Goal: Transaction & Acquisition: Purchase product/service

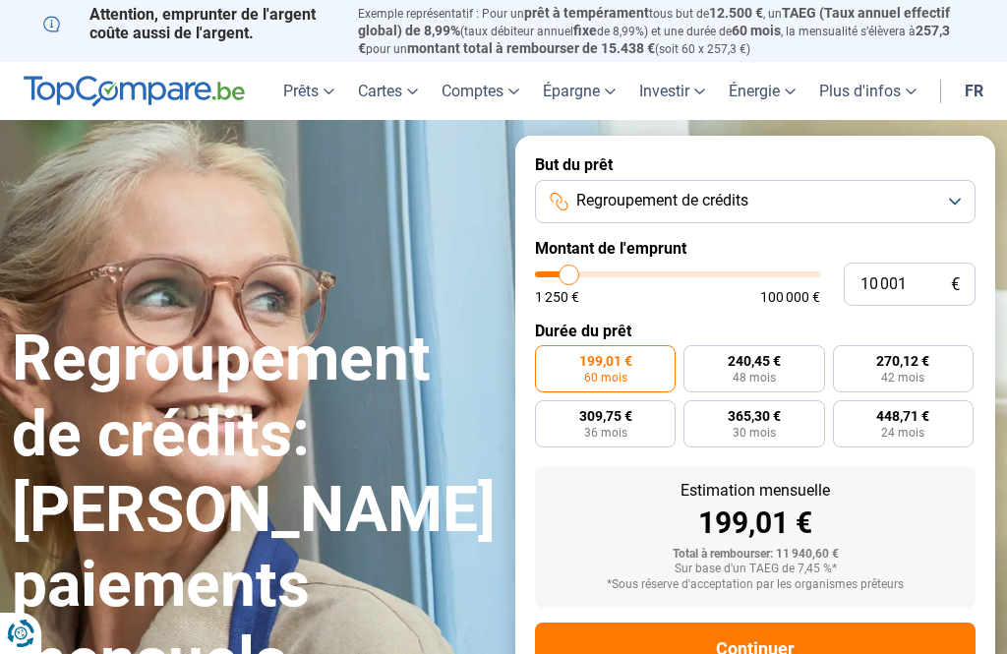
type input "12 000"
type input "12000"
type input "12 500"
type input "12500"
type input "13 250"
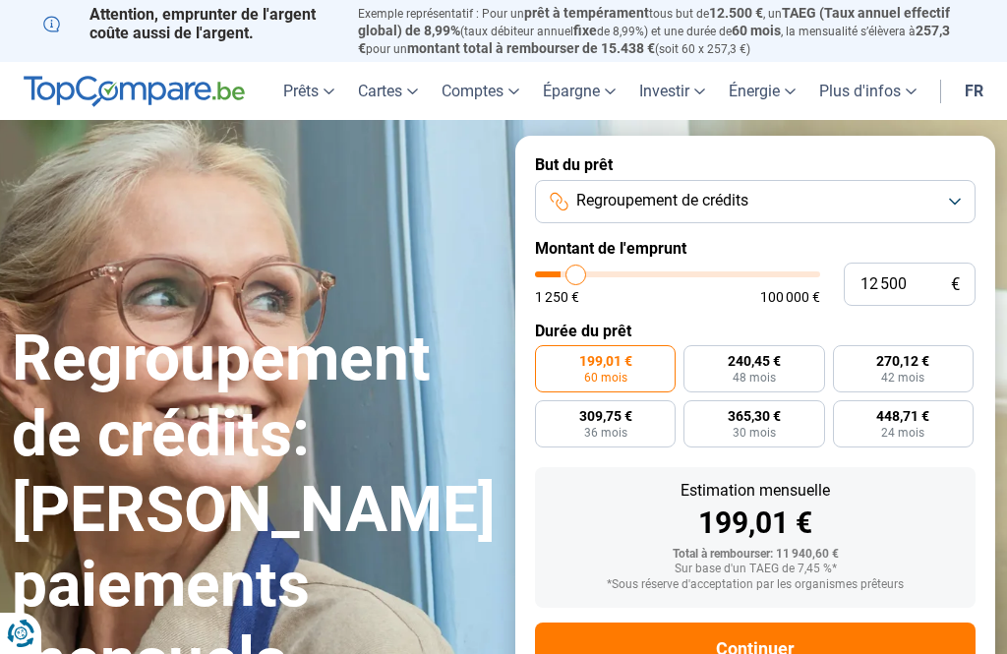
type input "13250"
type input "14 000"
type input "14000"
type input "15 250"
type input "15250"
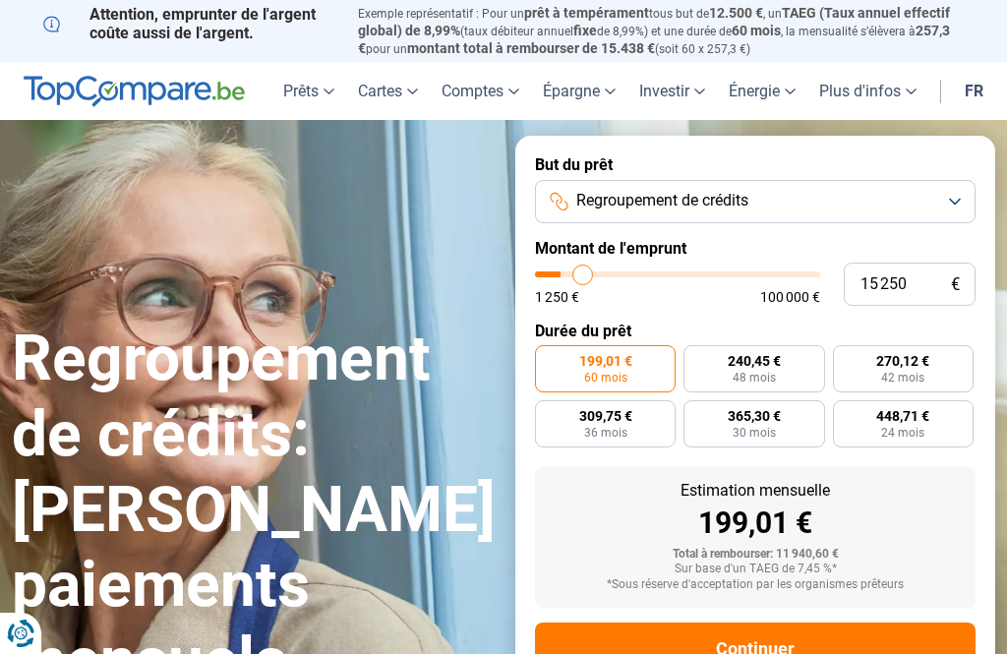
type input "16 000"
type input "16000"
type input "16 750"
type input "16750"
type input "17 500"
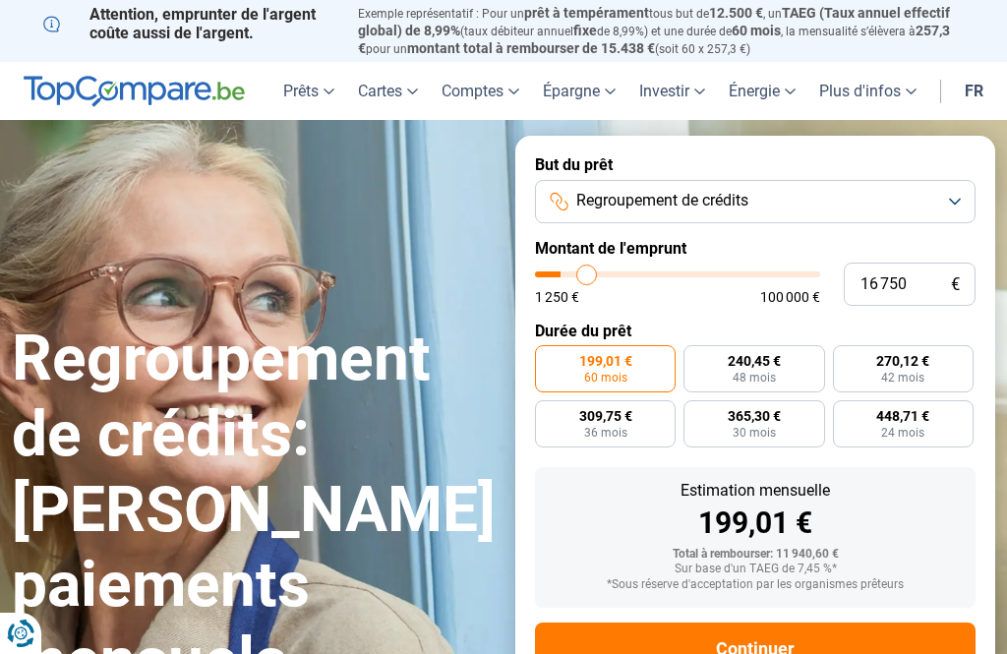
type input "17500"
type input "18 250"
type input "18250"
type input "18 750"
type input "18750"
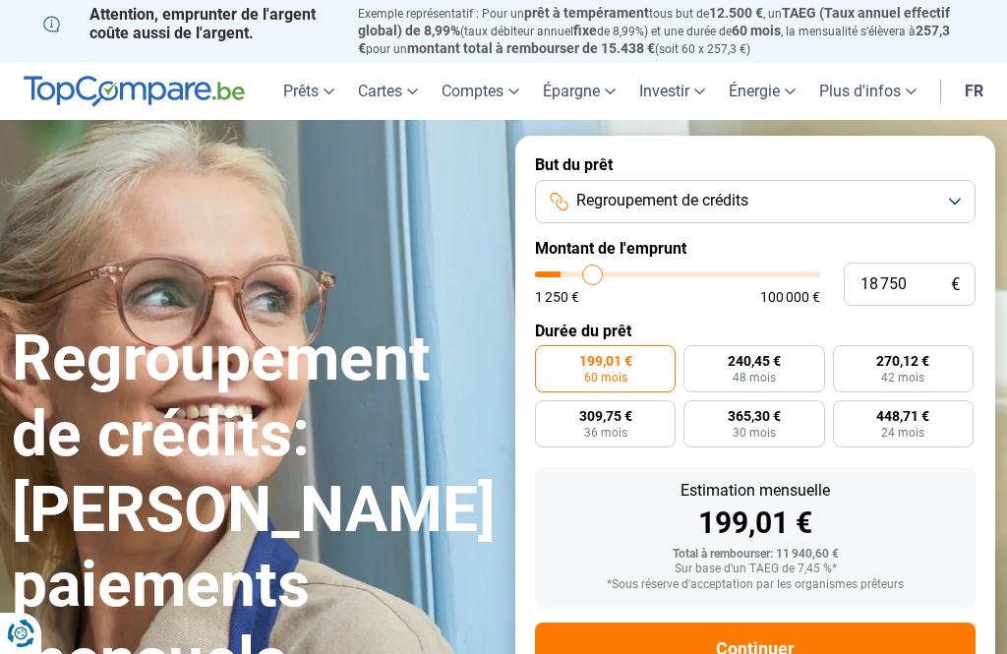
type input "19 250"
type input "19250"
type input "19 500"
type input "19500"
type input "20 000"
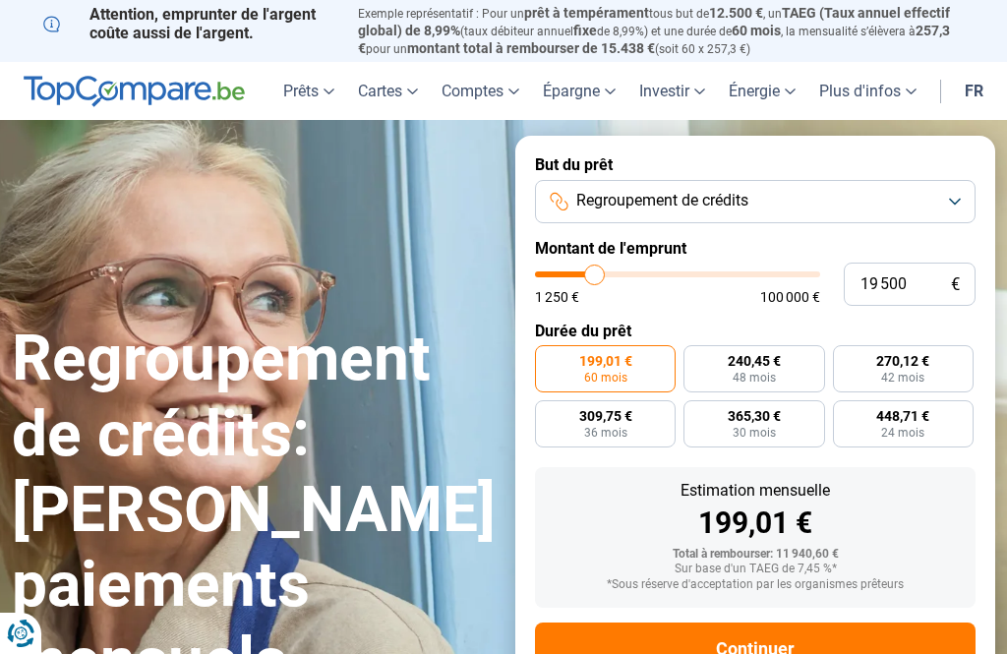
type input "20000"
type input "20 250"
type input "20250"
type input "20 750"
type input "20750"
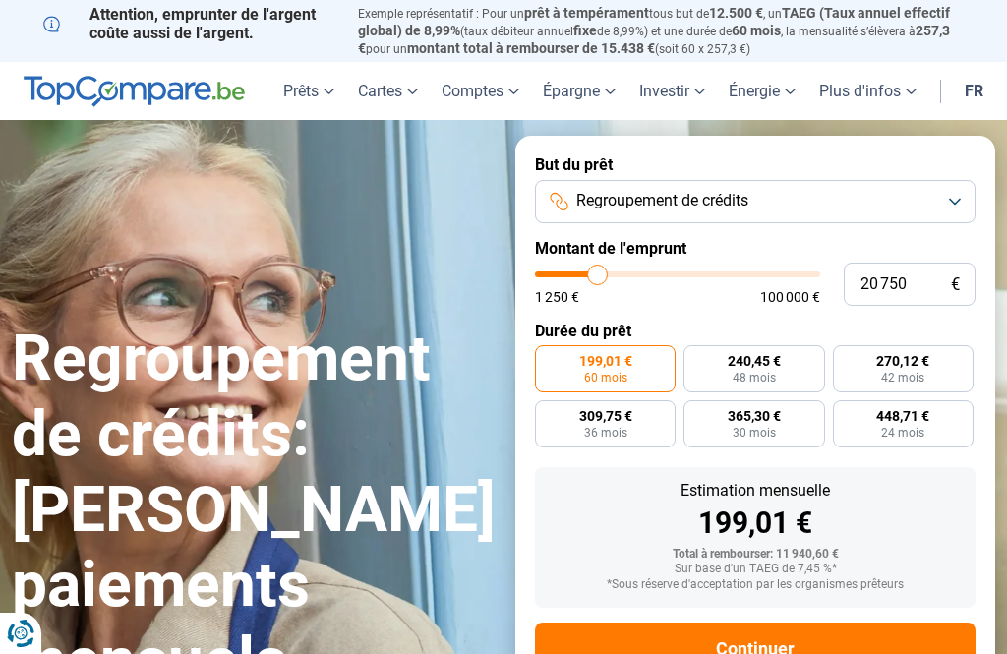
type input "21 000"
type input "21000"
type input "21 500"
type input "21500"
type input "21 000"
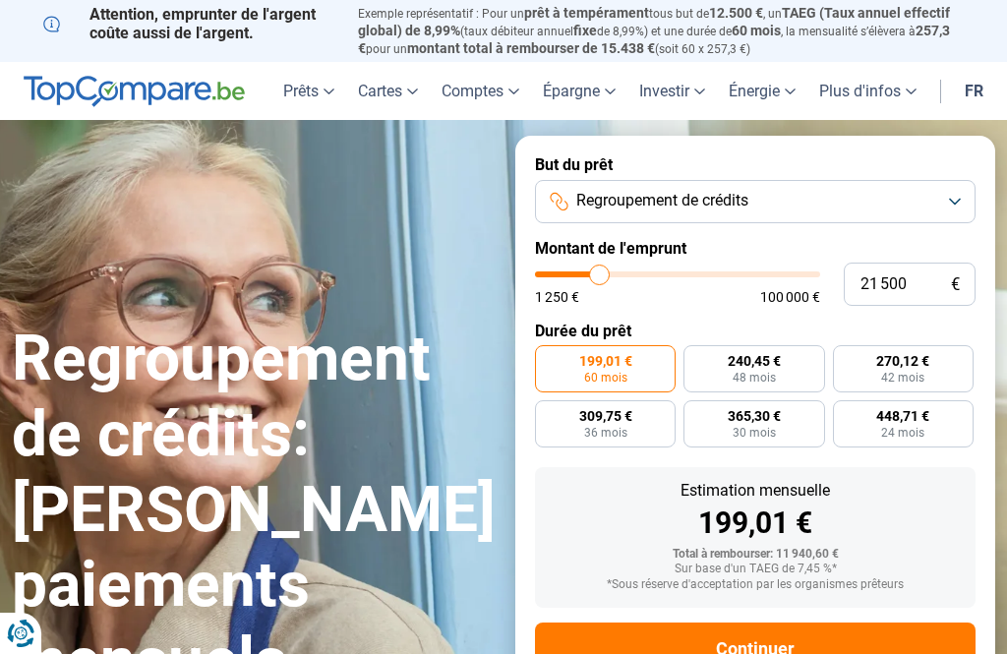
type input "21000"
type input "20 750"
type input "20750"
type input "20 250"
type input "20250"
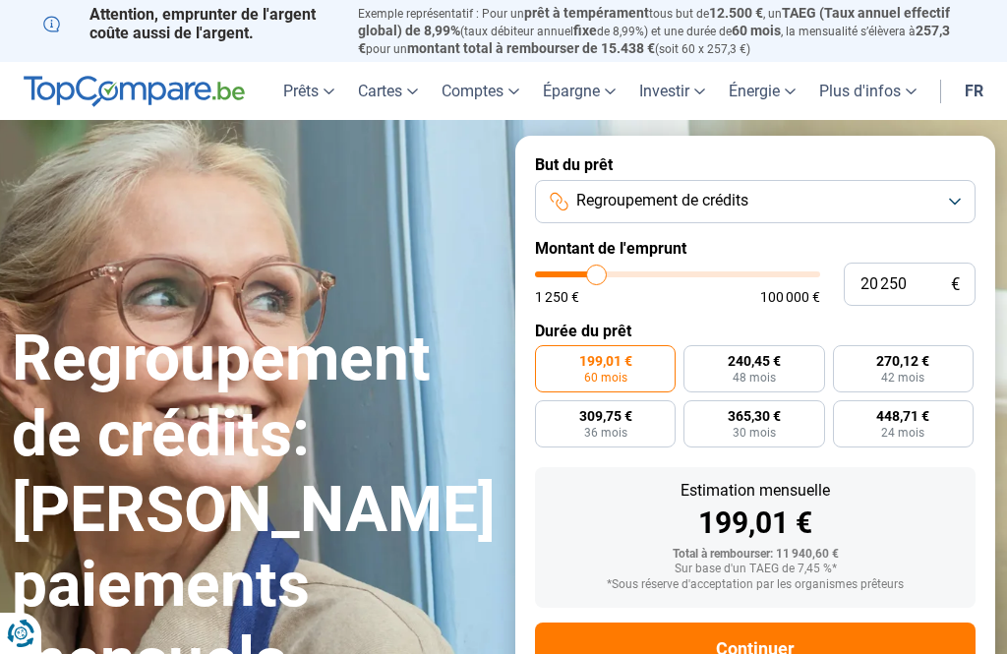
type input "20 000"
type input "20000"
type input "19 500"
type input "19500"
type input "19 250"
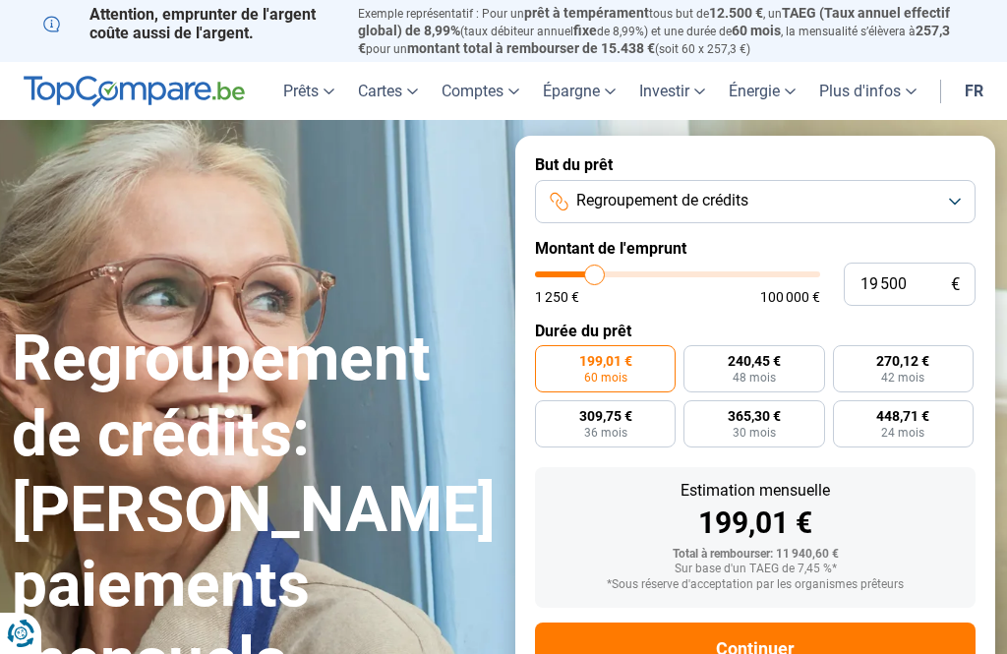
type input "19250"
type input "18 750"
type input "18750"
type input "18 500"
type input "18500"
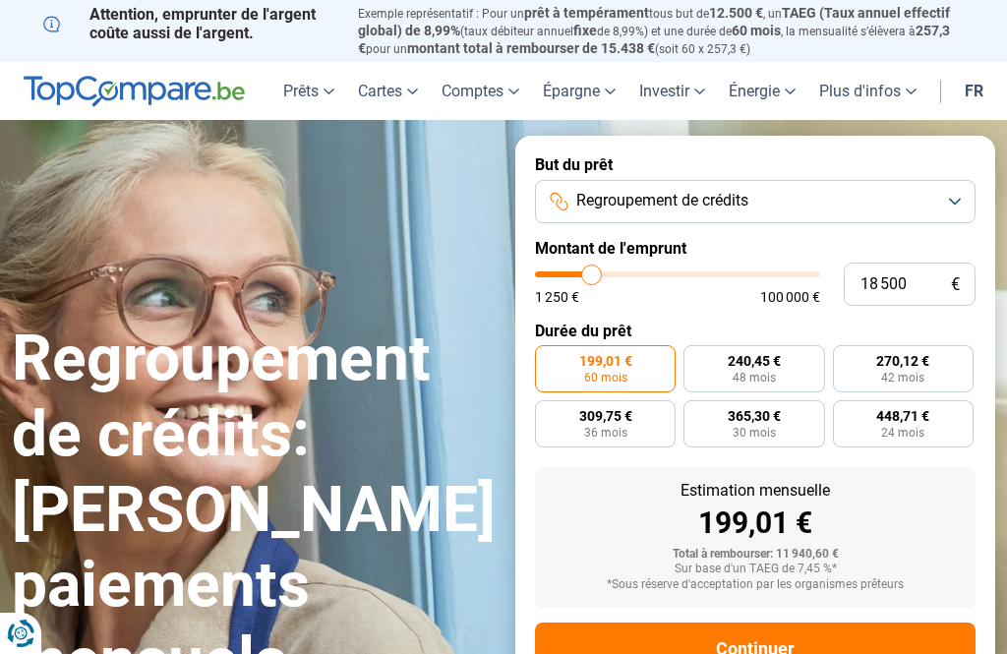
radio input "false"
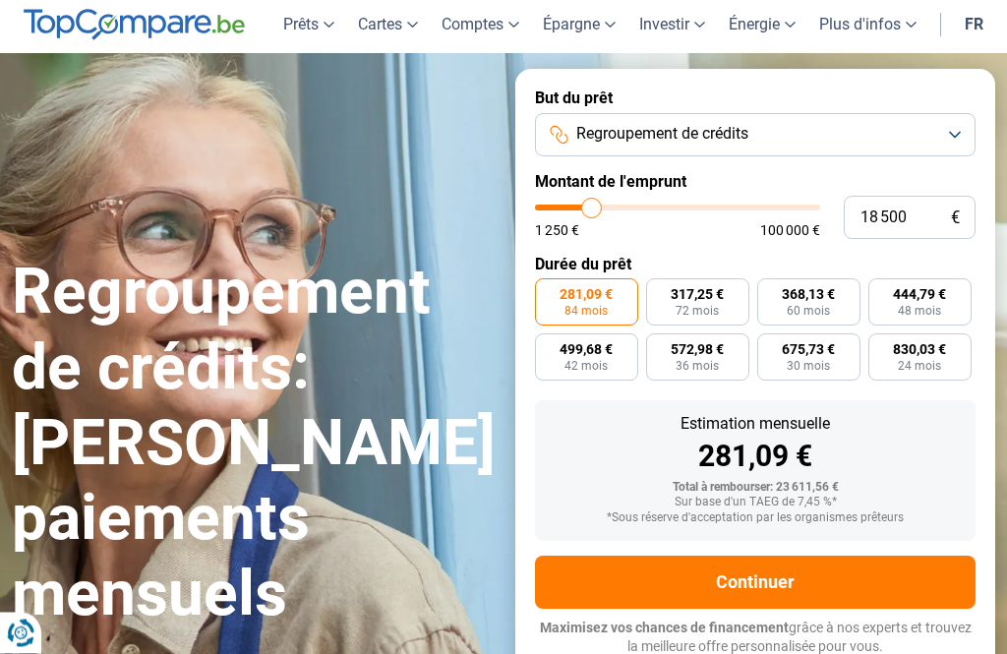
scroll to position [67, 0]
type input "17 750"
type input "17750"
type input "17 000"
type input "17000"
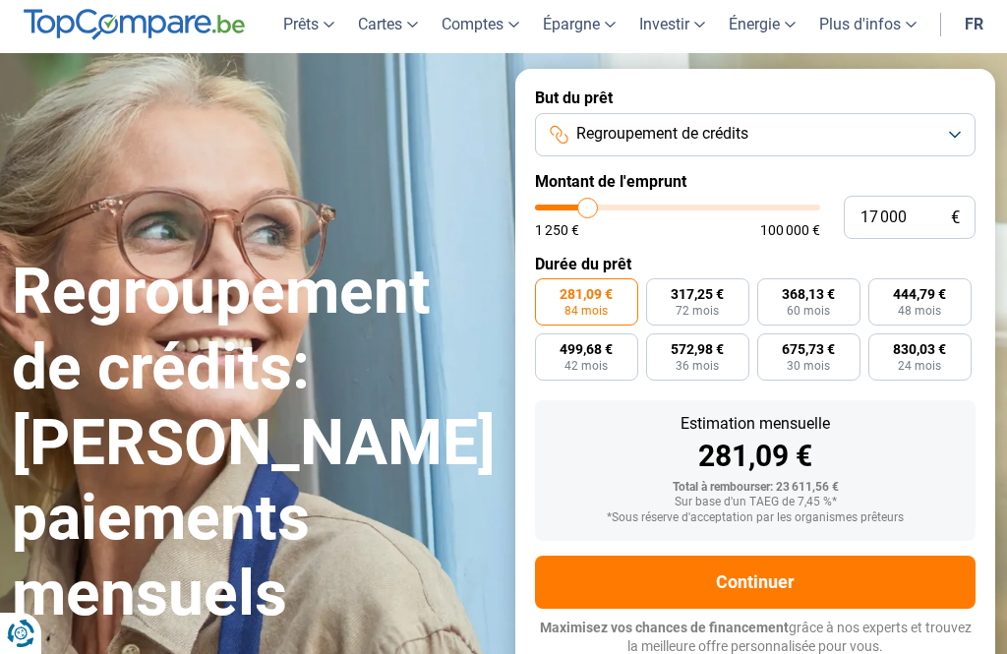
type input "16 250"
type input "16250"
type input "15 250"
type input "15250"
type input "14 000"
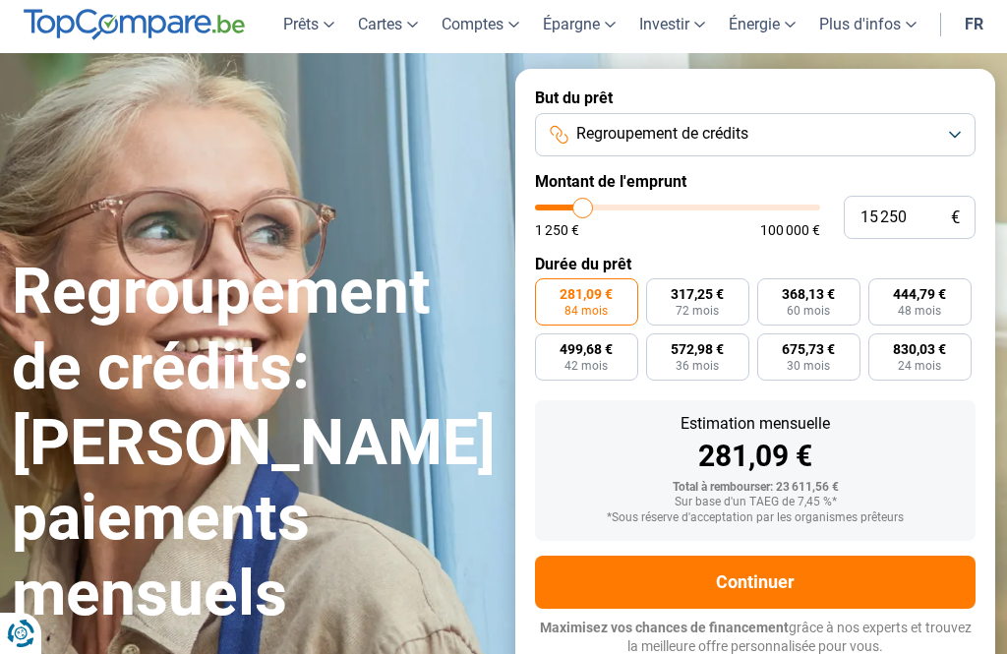
type input "14000"
type input "13 250"
type input "13250"
type input "12 500"
type input "12500"
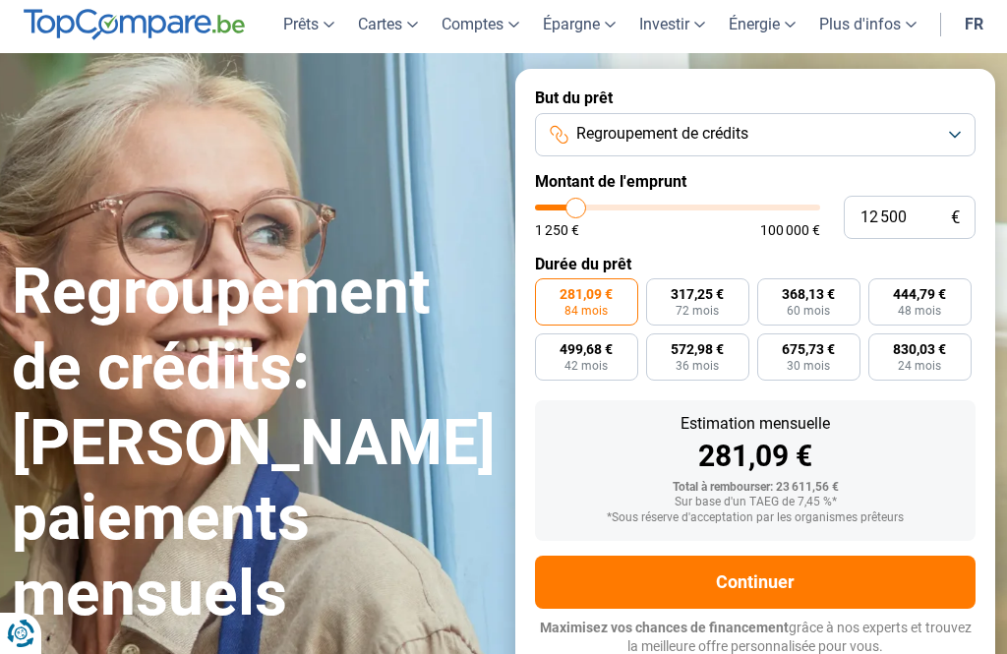
type input "11 750"
type input "11750"
type input "11 500"
type input "11500"
type input "11 000"
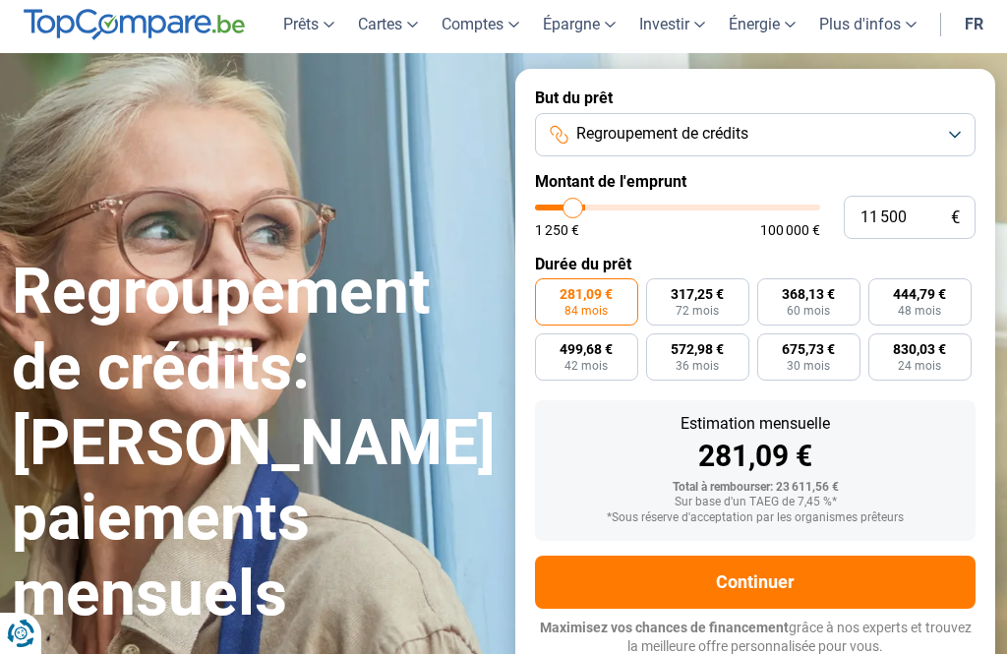
type input "11000"
type input "11 500"
type input "11500"
type input "11 750"
type input "11750"
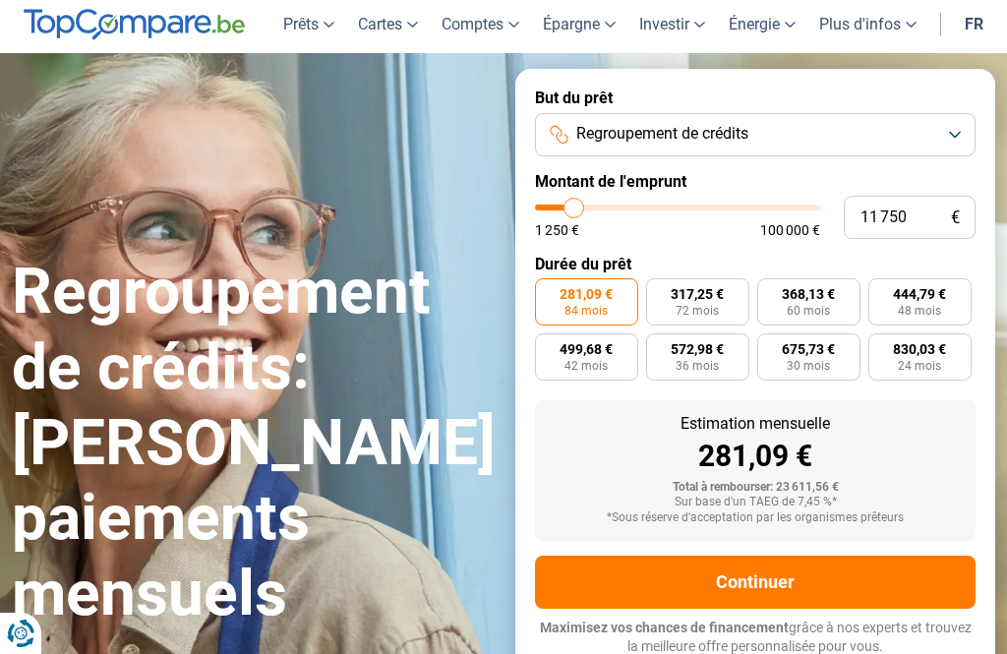
type input "12 250"
type input "12250"
type input "13 000"
type input "13000"
type input "13 250"
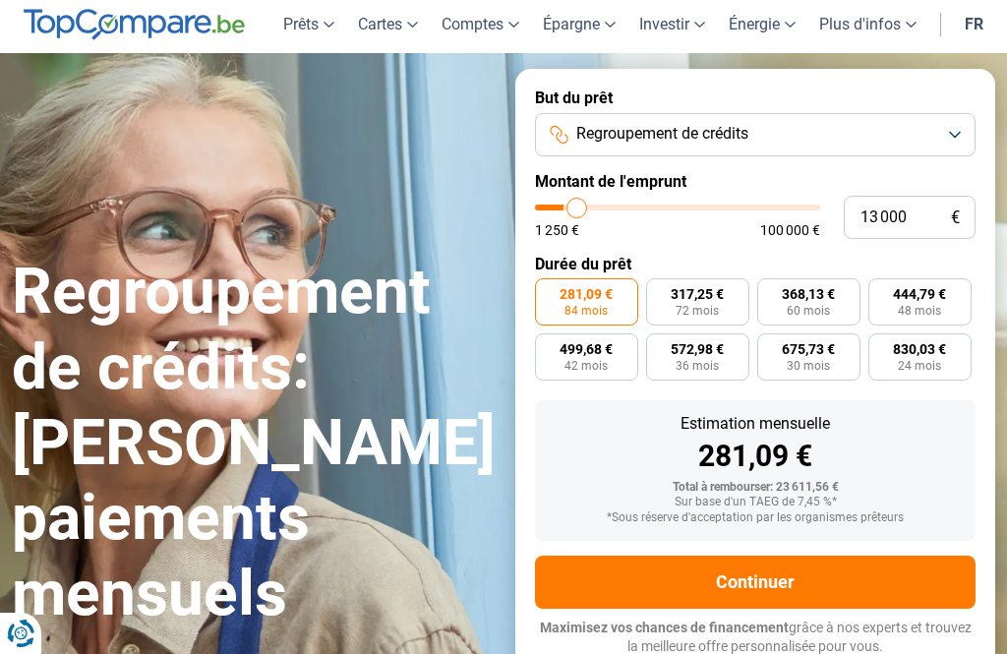
type input "13250"
type input "13 750"
type input "13750"
type input "14 000"
type input "14000"
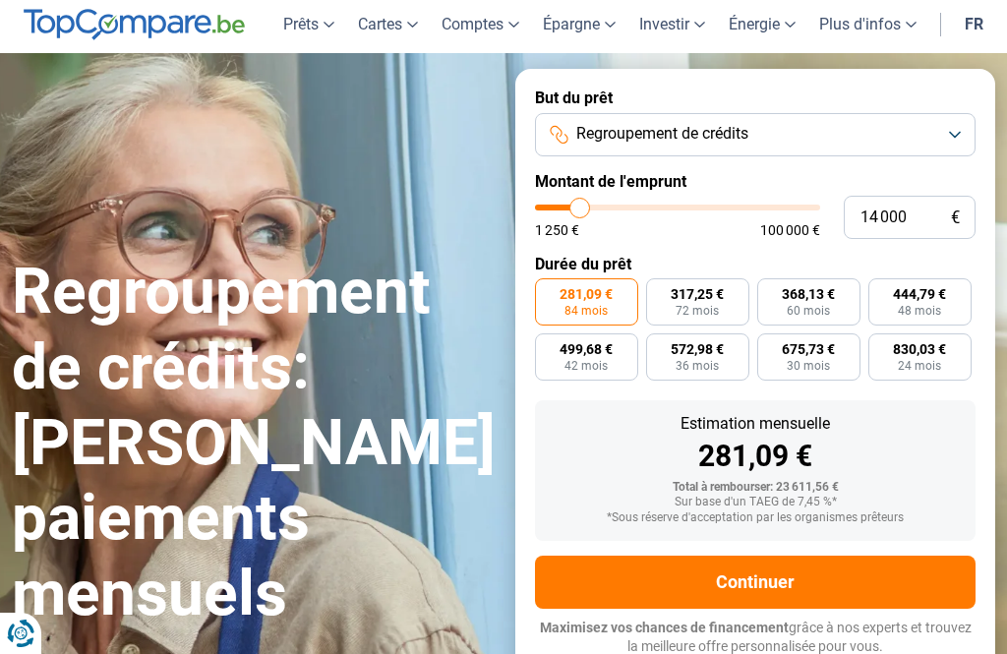
type input "14 500"
type input "14500"
type input "14 750"
type input "14750"
type input "15 250"
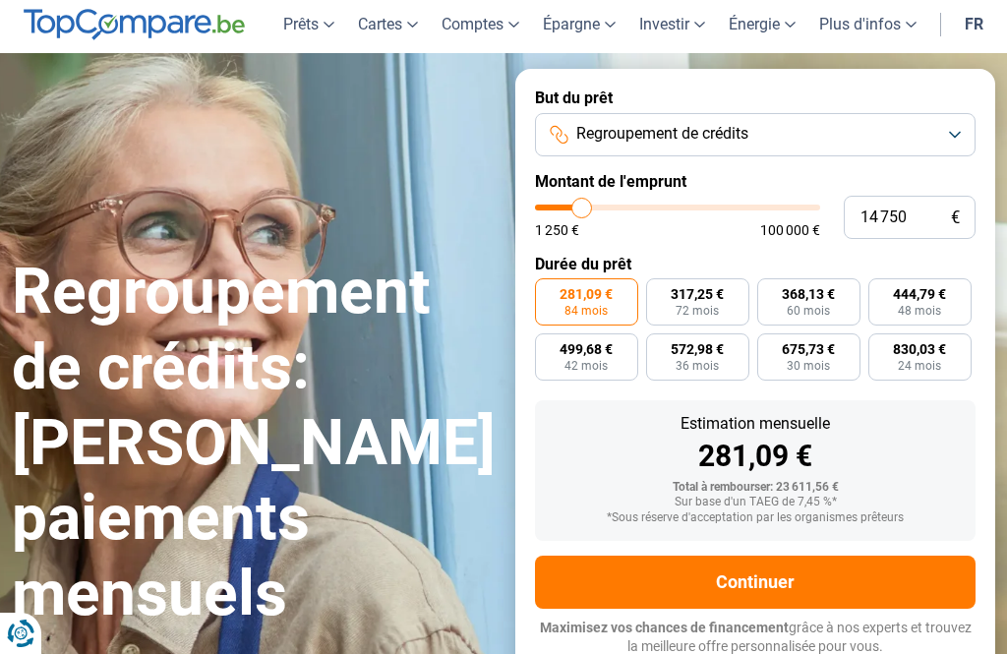
type input "15250"
type input "15 500"
type input "15500"
type input "16 000"
type input "16000"
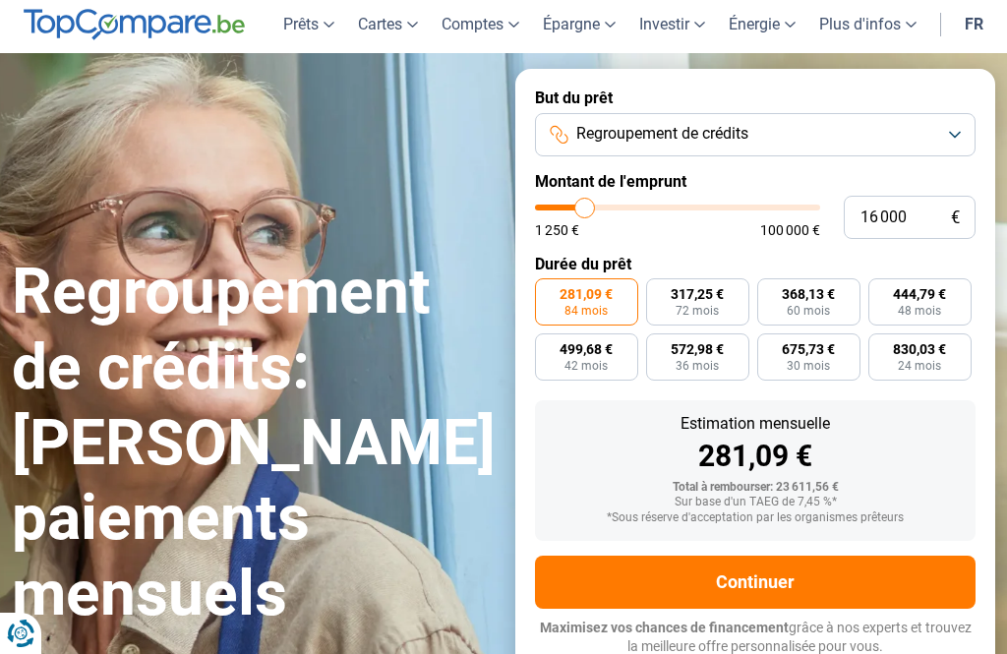
type input "16 250"
type input "16250"
type input "16 750"
type input "16750"
type input "17 000"
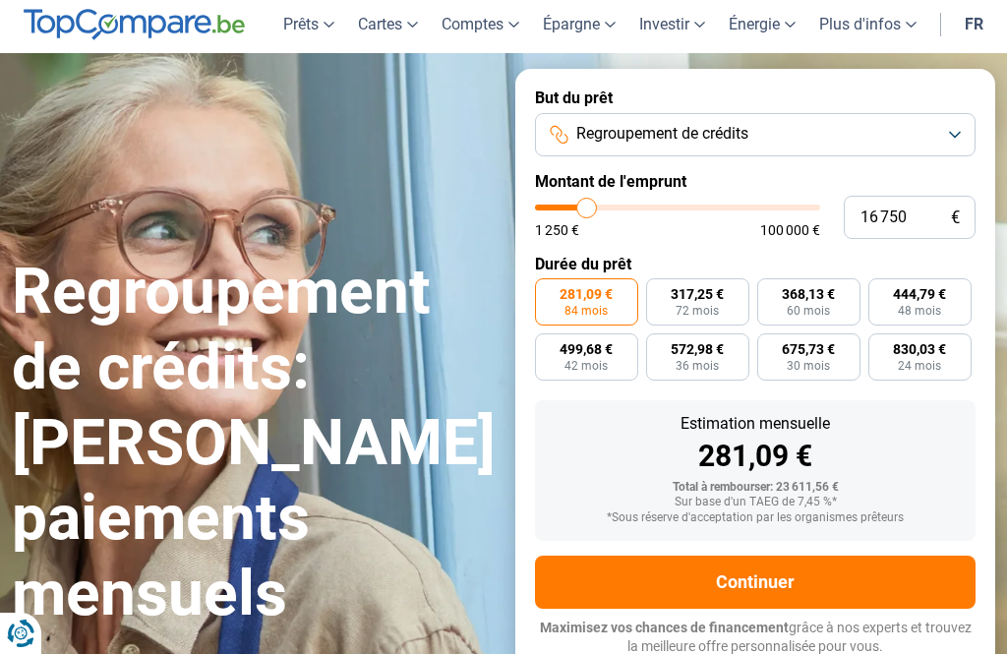
type input "17000"
type input "17 500"
type input "17500"
type input "17 750"
type input "17750"
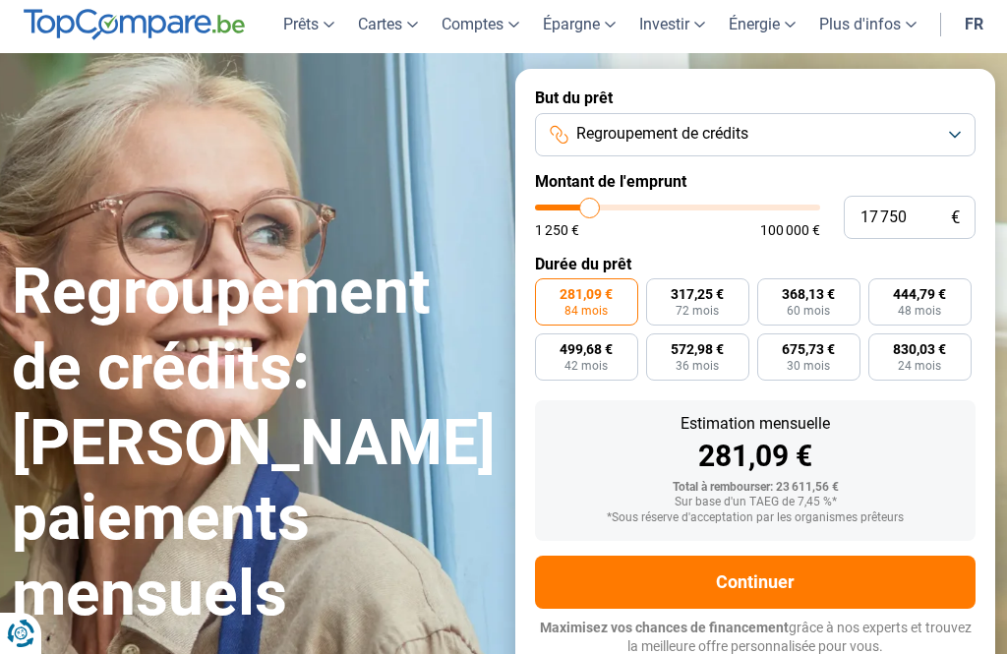
type input "17 500"
type input "17500"
type input "17 000"
type input "17000"
type input "16 750"
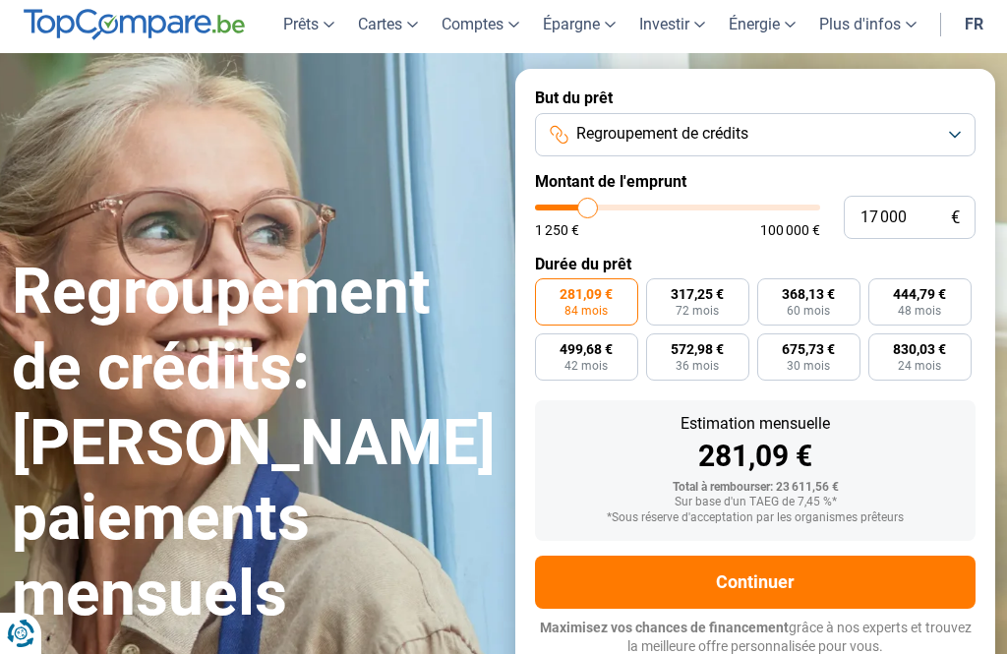
type input "16750"
type input "16 250"
type input "16250"
type input "16 750"
type input "16750"
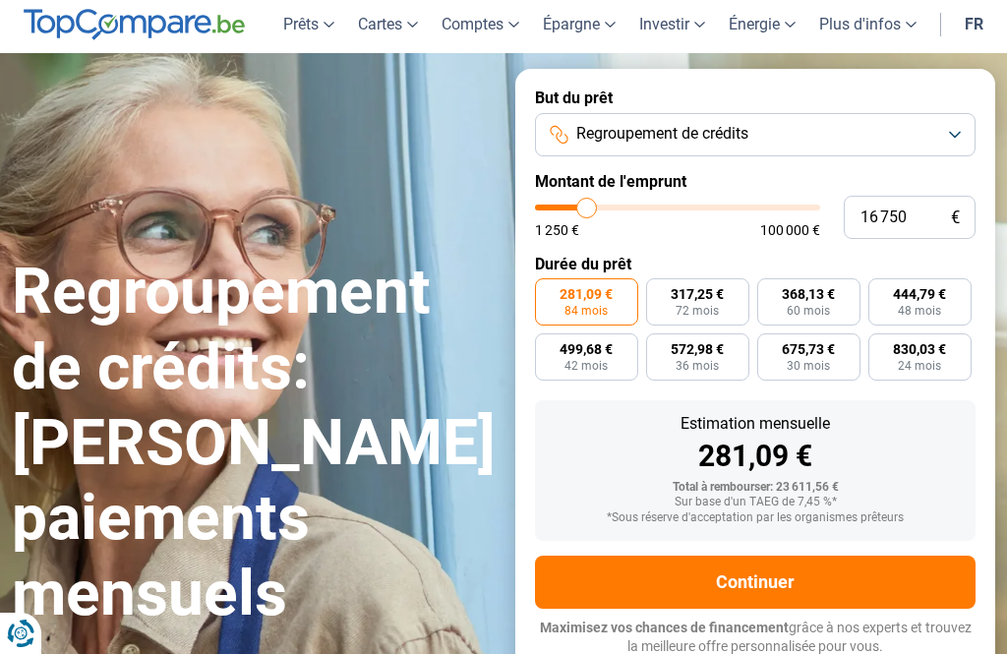
type input "17 000"
type input "17000"
type input "17 500"
type input "17500"
type input "17 750"
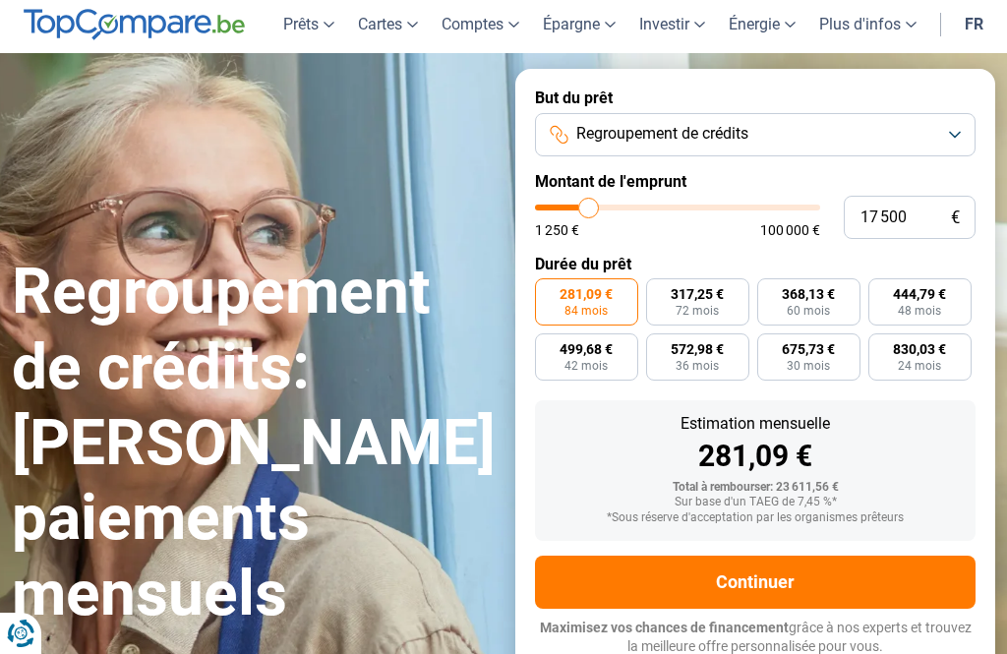
type input "17750"
type input "18 250"
type input "18250"
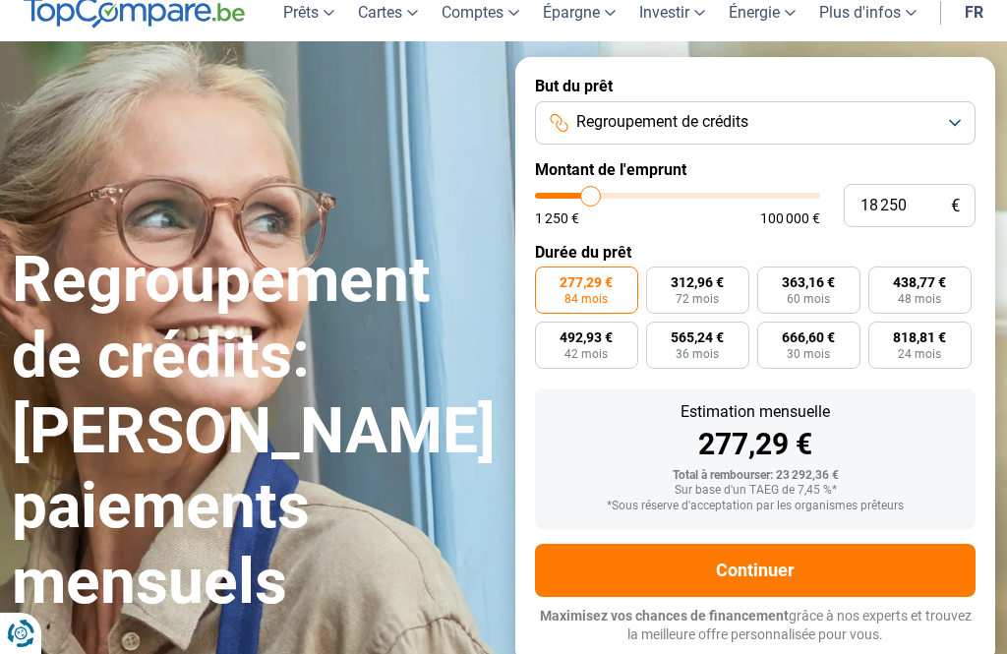
scroll to position [87, 0]
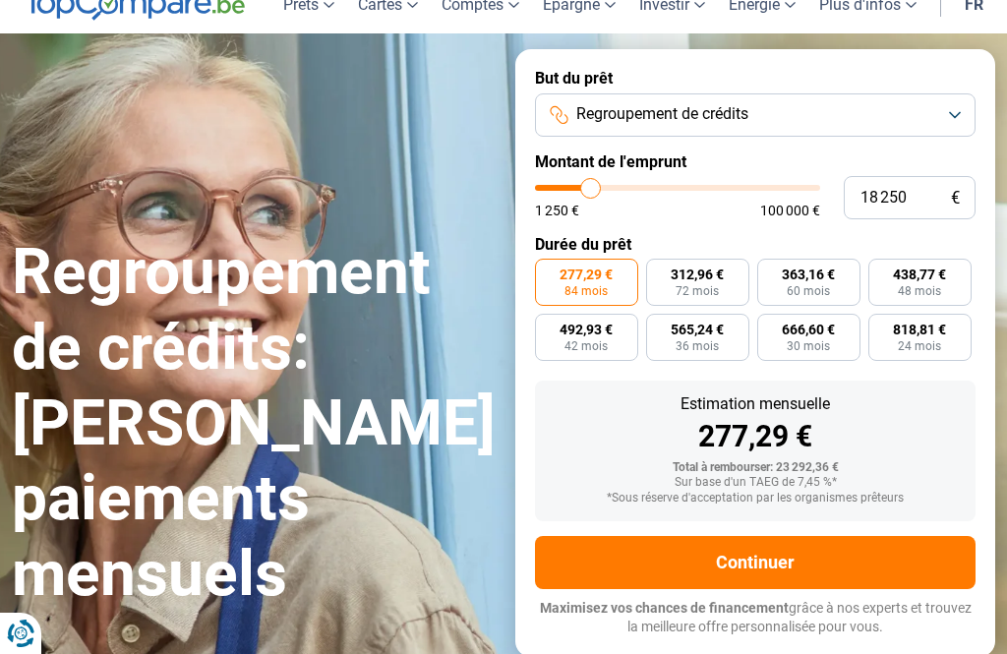
click at [760, 565] on button "Continuer" at bounding box center [755, 562] width 440 height 53
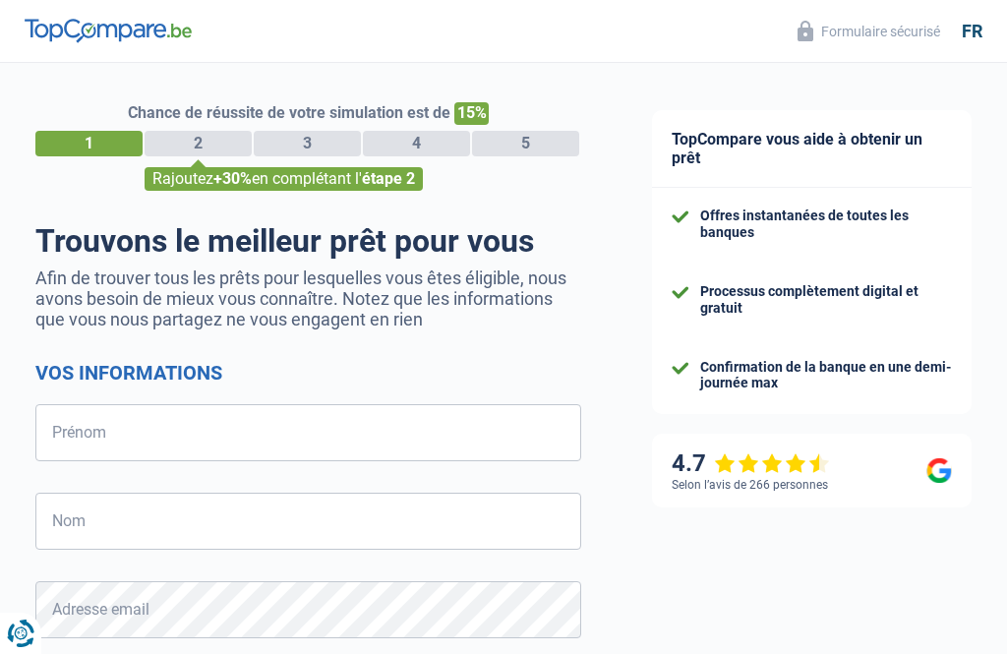
select select "32"
